Goal: Task Accomplishment & Management: Use online tool/utility

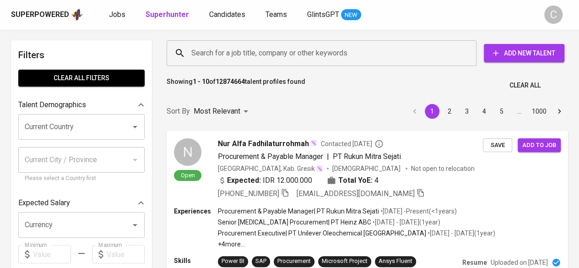
click at [278, 46] on input "Search for a job title, company or other keywords" at bounding box center [323, 52] width 269 height 17
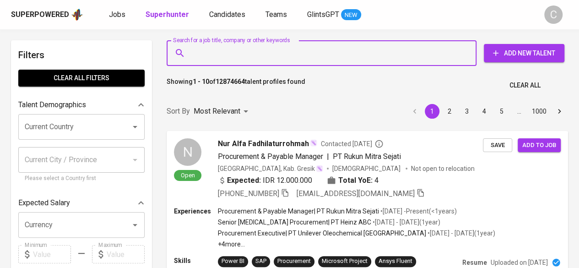
paste input "[EMAIL_ADDRESS][DOMAIN_NAME]"
type input "[EMAIL_ADDRESS][DOMAIN_NAME]"
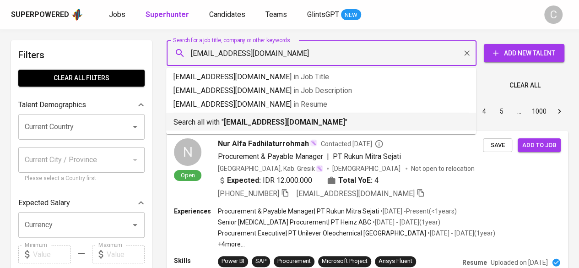
click at [306, 122] on b "[EMAIL_ADDRESS][DOMAIN_NAME]" at bounding box center [284, 122] width 121 height 9
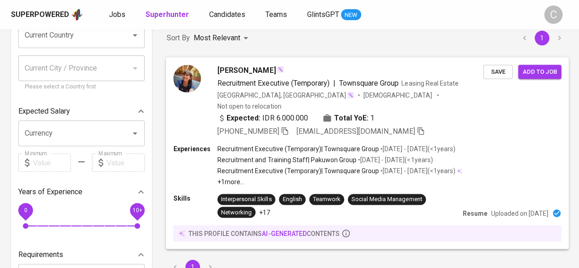
scroll to position [46, 0]
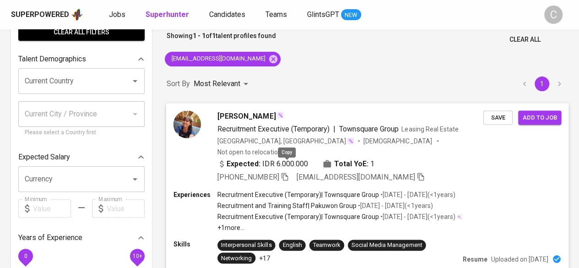
click at [288, 172] on icon "button" at bounding box center [284, 176] width 8 height 8
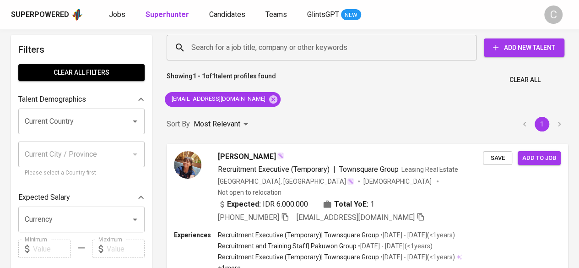
scroll to position [0, 0]
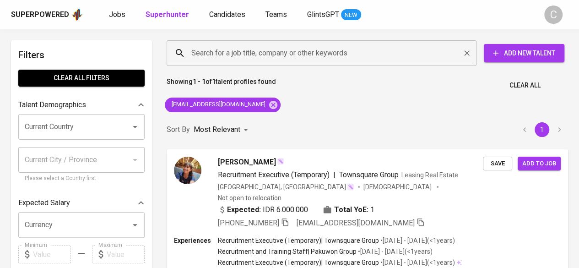
click at [263, 50] on input "Search for a job title, company or other keywords" at bounding box center [323, 52] width 269 height 17
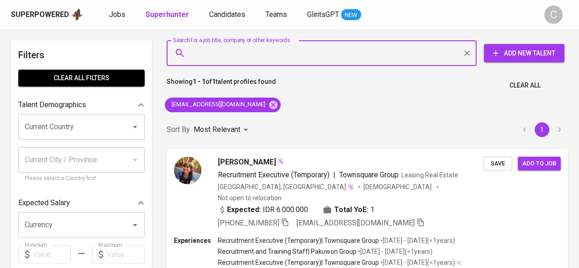
paste input "[EMAIL_ADDRESS][DOMAIN_NAME]"
type input "[EMAIL_ADDRESS][DOMAIN_NAME]"
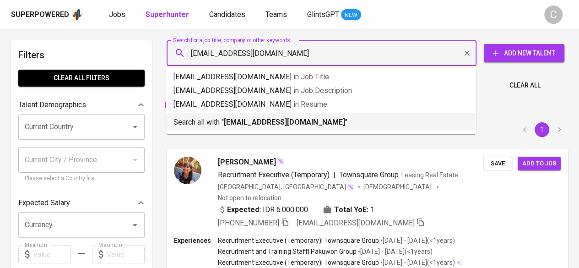
click at [284, 122] on b "[EMAIL_ADDRESS][DOMAIN_NAME]" at bounding box center [284, 122] width 121 height 9
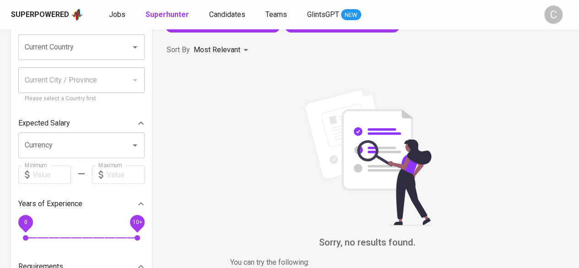
scroll to position [137, 0]
